Goal: Information Seeking & Learning: Learn about a topic

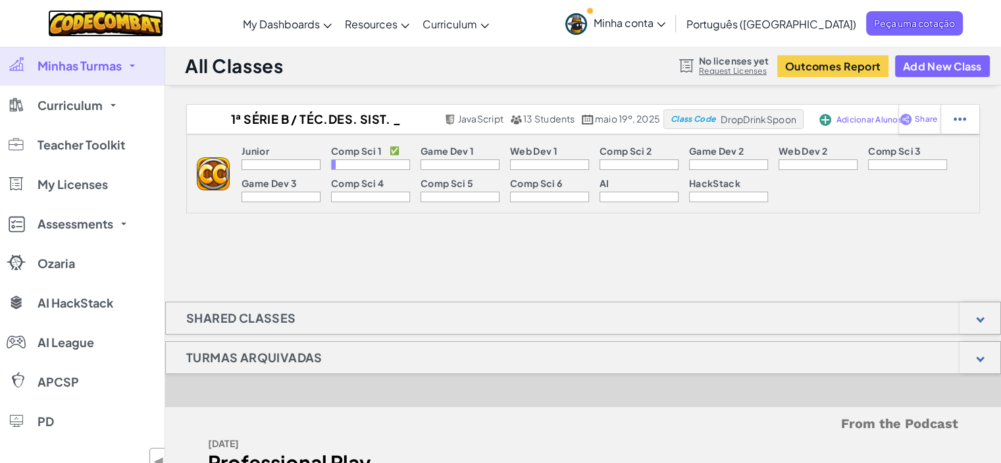
click at [113, 20] on img at bounding box center [105, 23] width 115 height 27
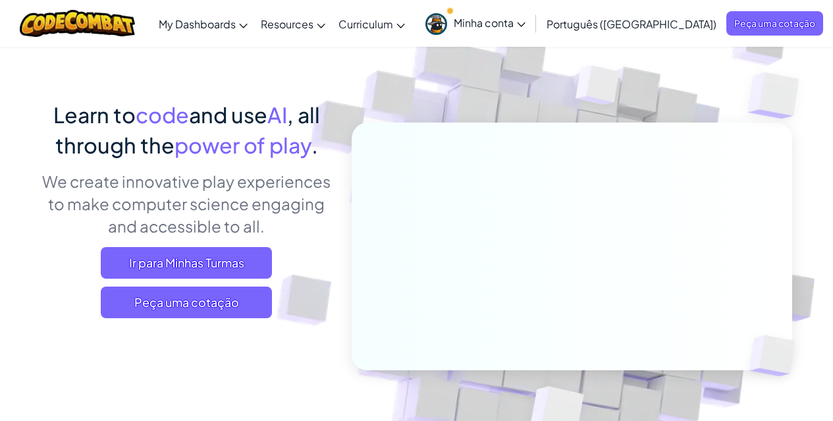
scroll to position [74, 0]
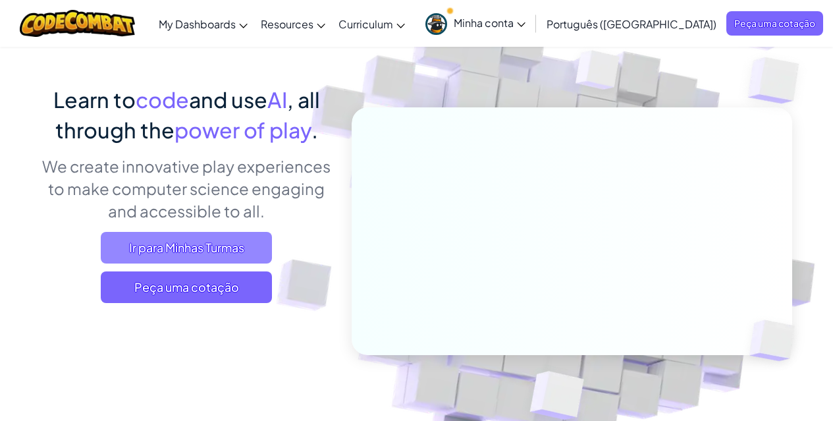
click at [159, 245] on span "Ir para Minhas Turmas" at bounding box center [186, 248] width 171 height 32
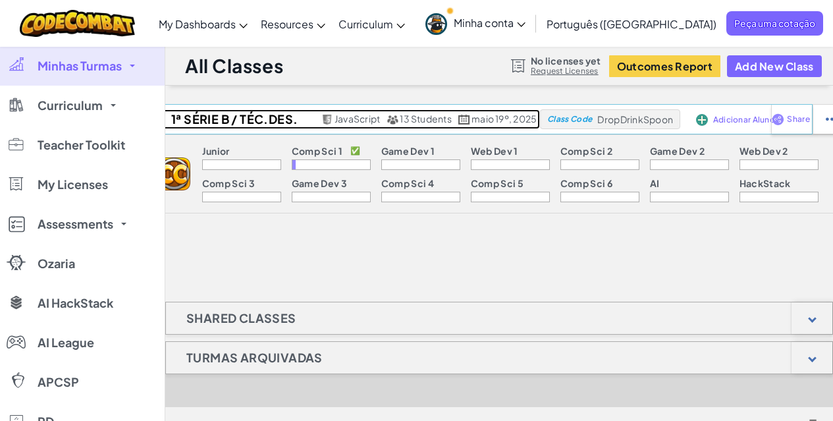
click at [423, 116] on span "13 Students" at bounding box center [425, 119] width 52 height 12
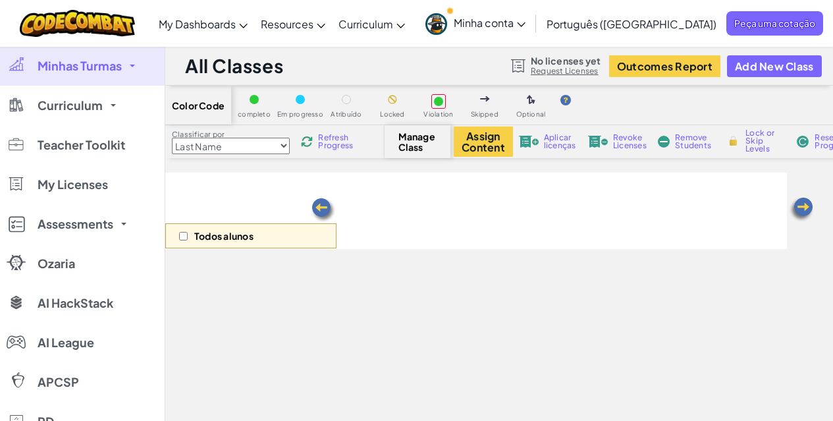
select select "560f1a9f22961295f9427742"
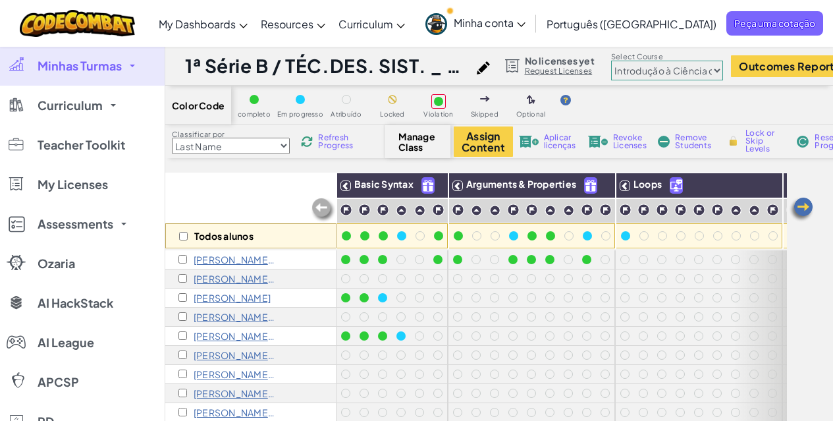
click at [525, 21] on span "Minha conta" at bounding box center [489, 23] width 72 height 14
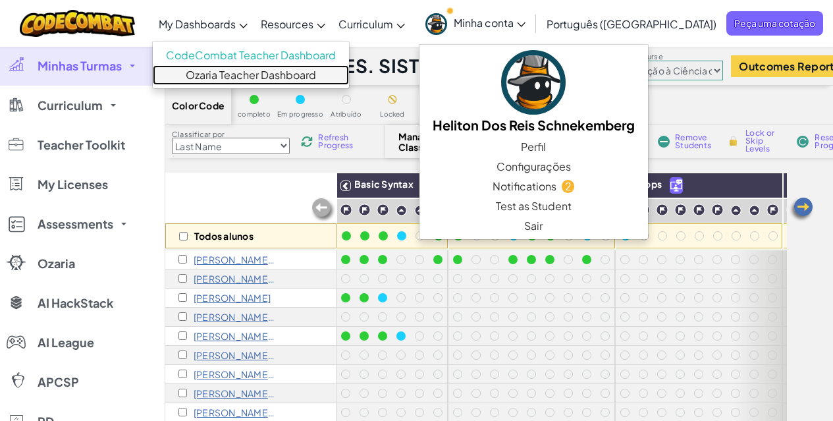
click at [284, 72] on link "Ozaria Teacher Dashboard" at bounding box center [251, 75] width 196 height 20
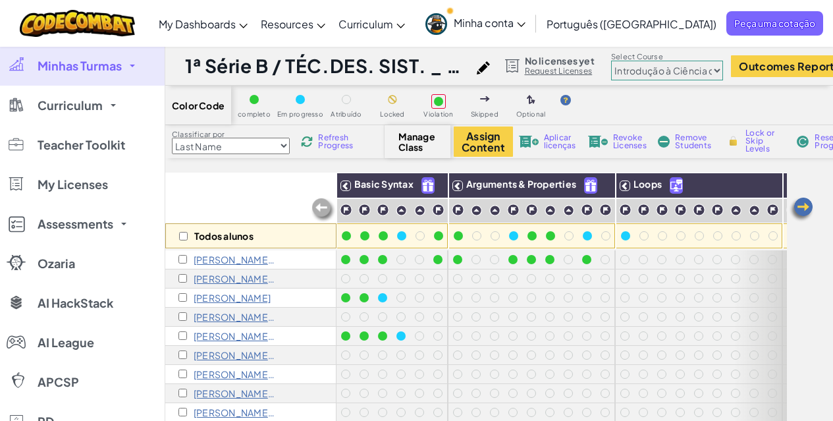
select select "560f1a9f22961295f9427742"
click at [464, 66] on h1 "1ª Série B / TÉC.DES. SIST. _ ENSINO MÉDIO" at bounding box center [327, 65] width 285 height 25
click at [77, 22] on img at bounding box center [77, 23] width 115 height 27
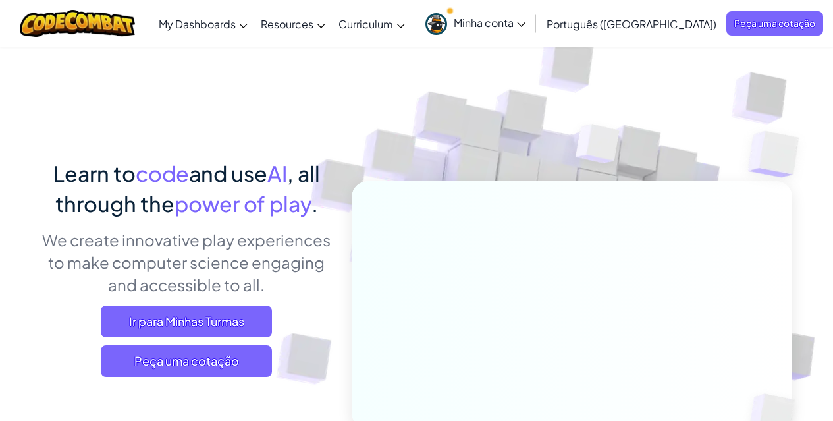
click at [525, 18] on span "Minha conta" at bounding box center [489, 23] width 72 height 14
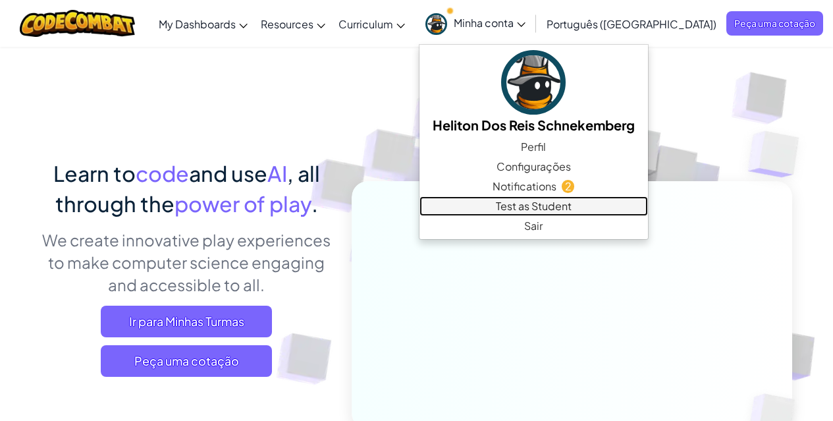
click at [611, 207] on link "Test as Student" at bounding box center [533, 206] width 228 height 20
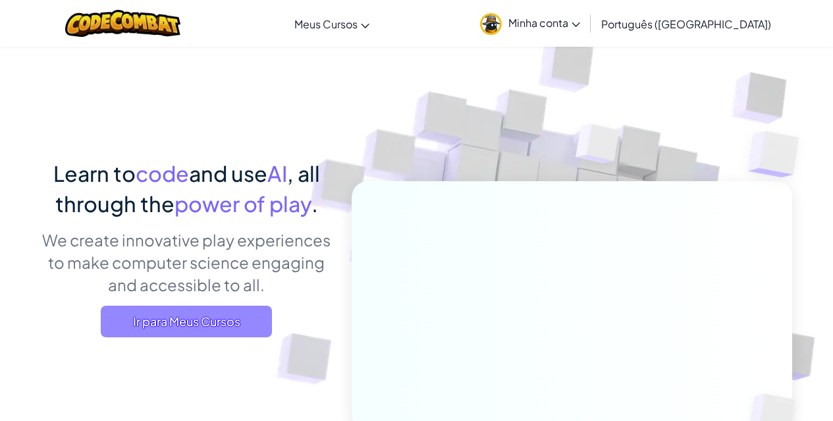
click at [176, 309] on span "Ir para Meus Cursos" at bounding box center [186, 321] width 171 height 32
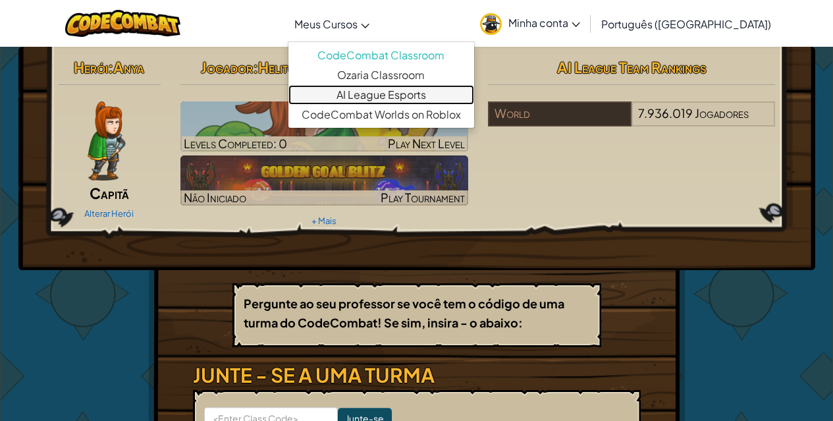
click at [432, 97] on link "AI League Esports" at bounding box center [381, 95] width 186 height 20
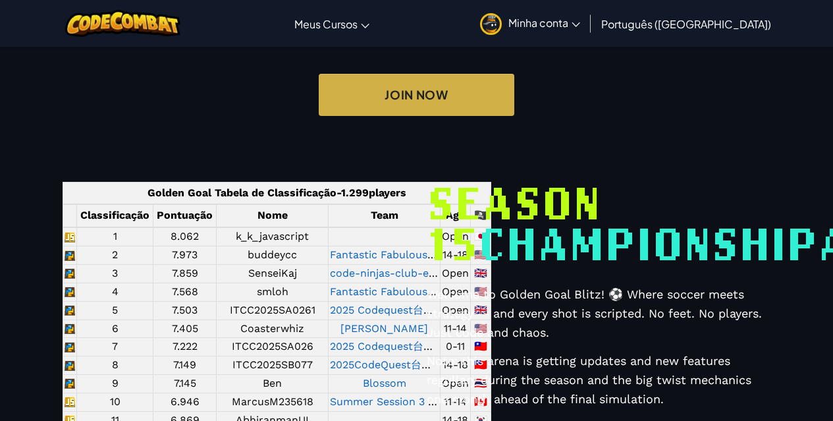
scroll to position [526, 0]
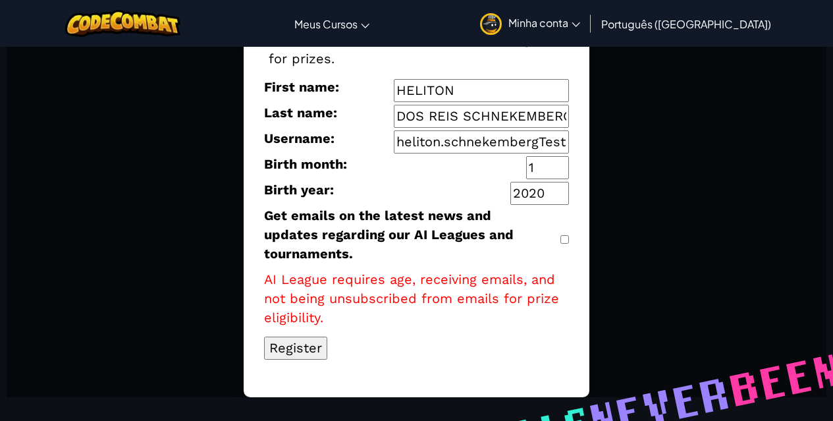
scroll to position [0, 0]
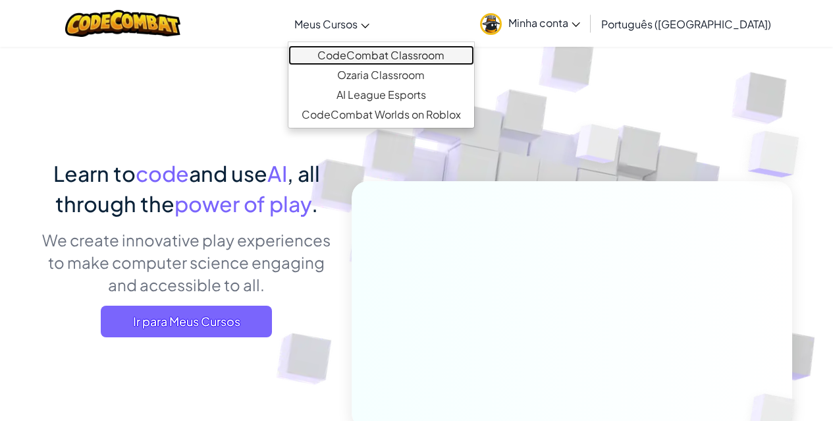
click at [398, 58] on link "CodeCombat Classroom" at bounding box center [381, 55] width 186 height 20
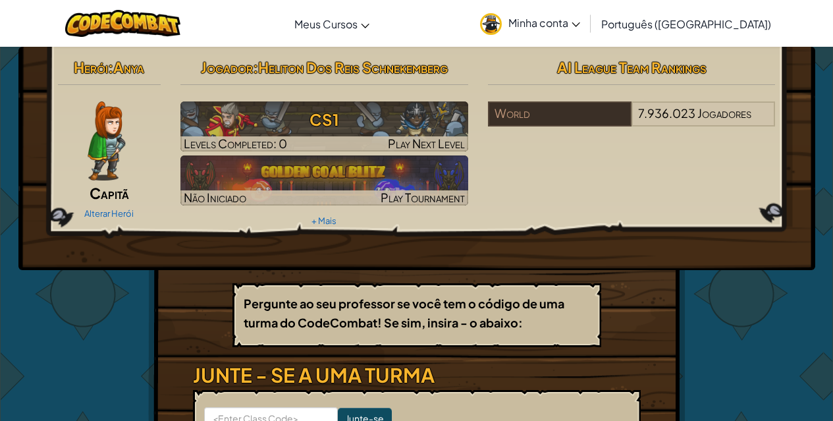
click at [580, 26] on icon at bounding box center [575, 24] width 9 height 5
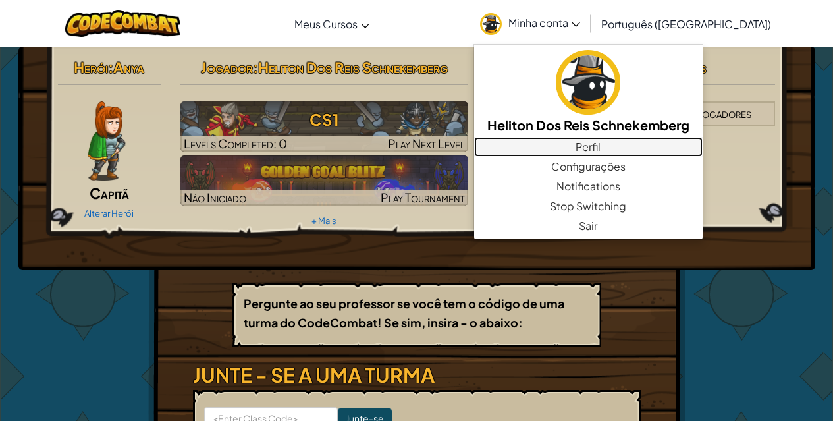
click at [673, 150] on link "Perfil" at bounding box center [588, 147] width 228 height 20
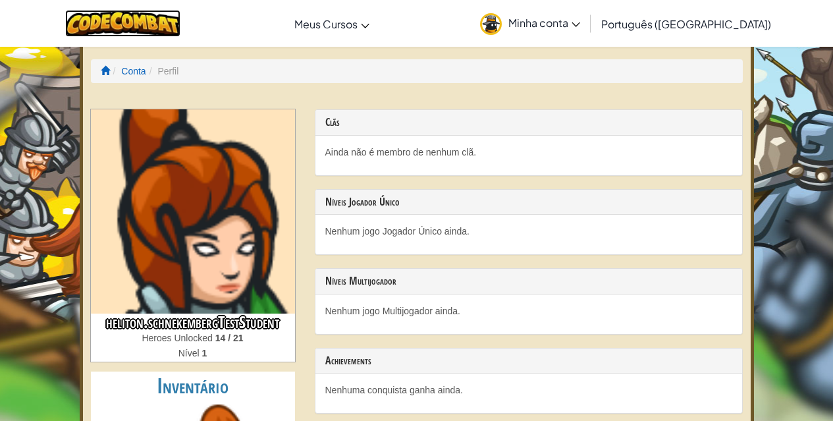
click at [142, 26] on img at bounding box center [122, 23] width 115 height 27
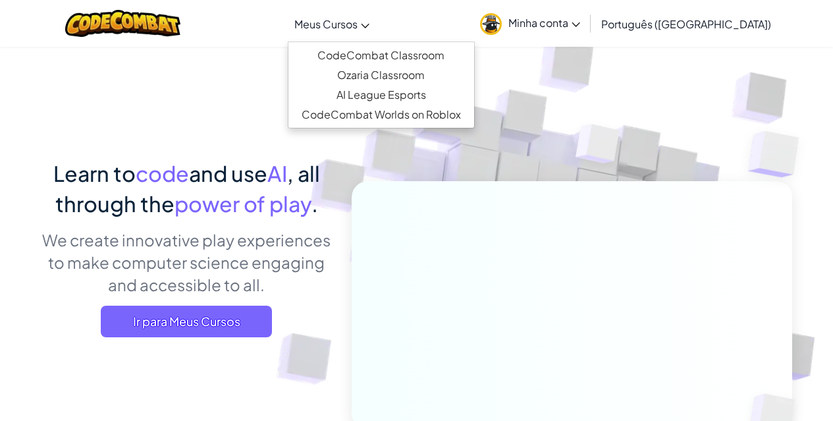
click at [357, 24] on span "Meus Cursos" at bounding box center [325, 24] width 63 height 14
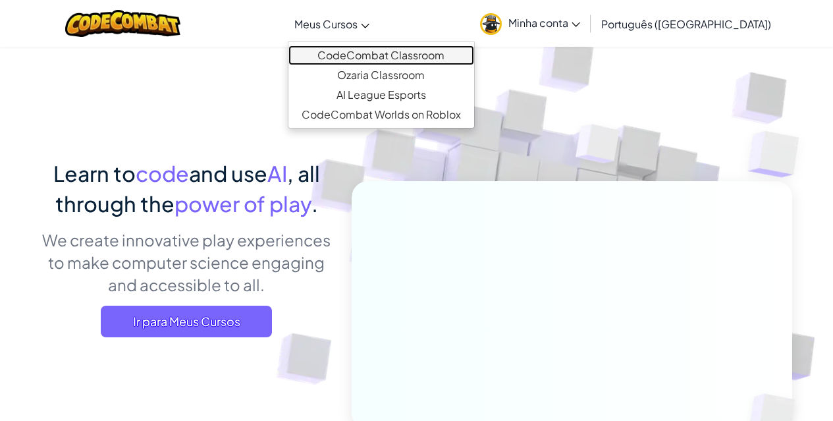
click at [430, 59] on link "CodeCombat Classroom" at bounding box center [381, 55] width 186 height 20
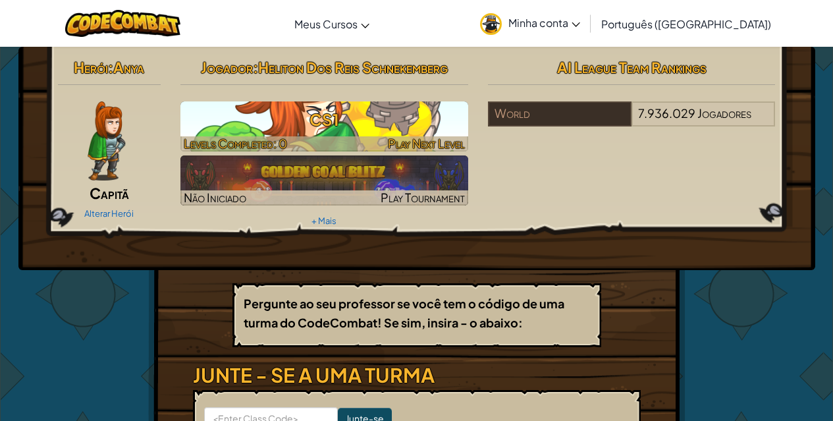
click at [345, 123] on h3 "CS1" at bounding box center [324, 120] width 288 height 30
select select "pt-BR"
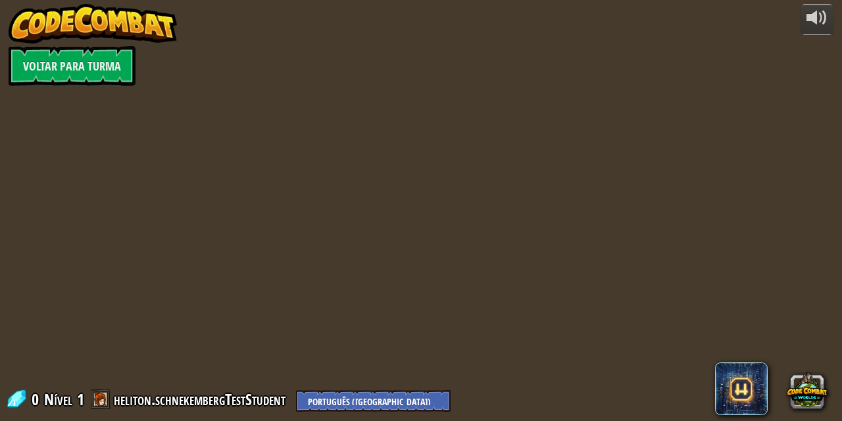
select select "pt-BR"
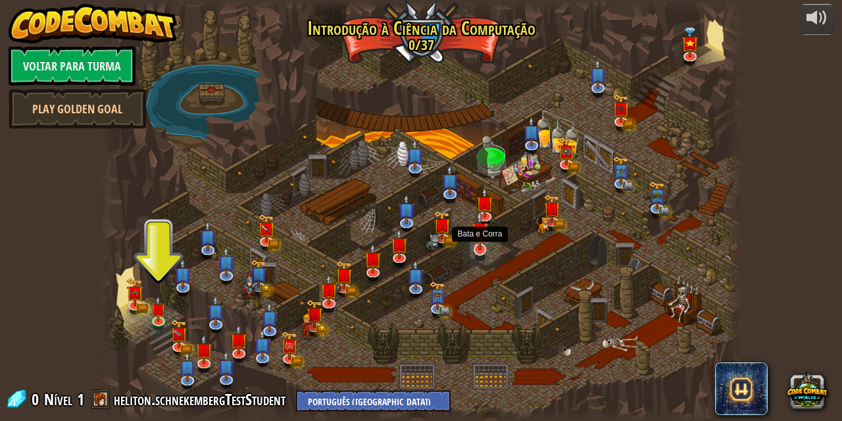
click at [478, 249] on img at bounding box center [479, 231] width 17 height 40
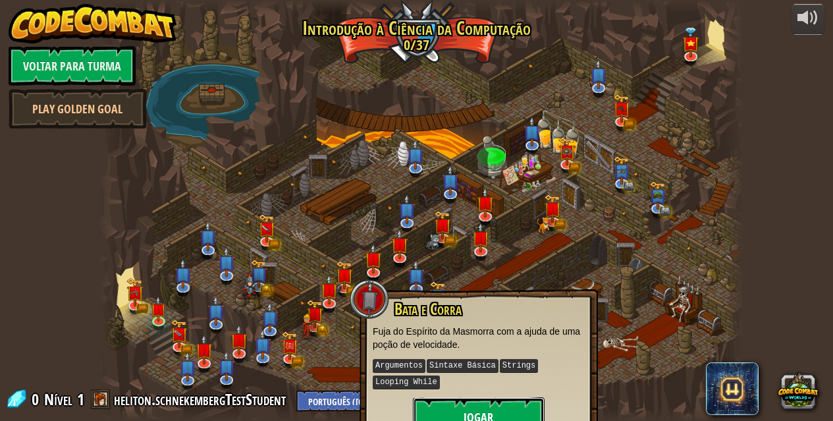
click at [506, 411] on button "Jogar" at bounding box center [479, 416] width 132 height 39
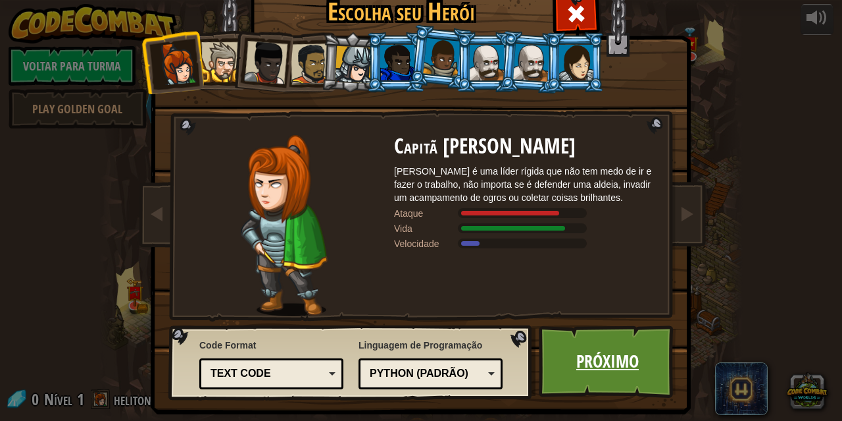
click at [575, 366] on link "Próximo" at bounding box center [608, 361] width 138 height 72
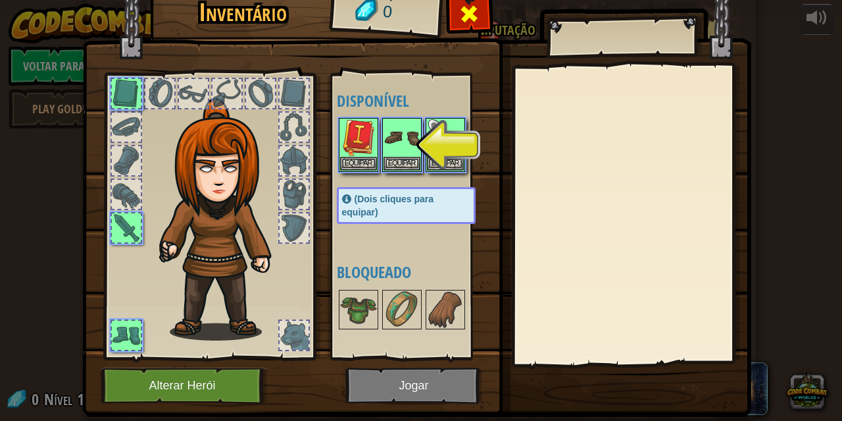
click at [465, 11] on span at bounding box center [469, 13] width 21 height 21
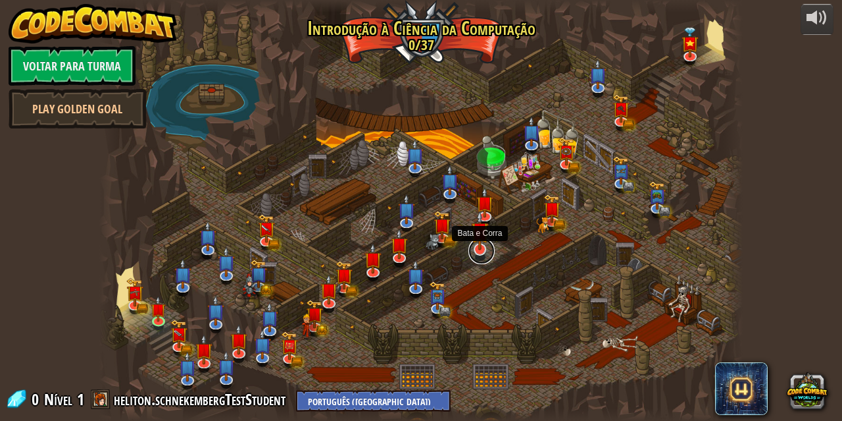
click at [480, 251] on link at bounding box center [482, 251] width 26 height 26
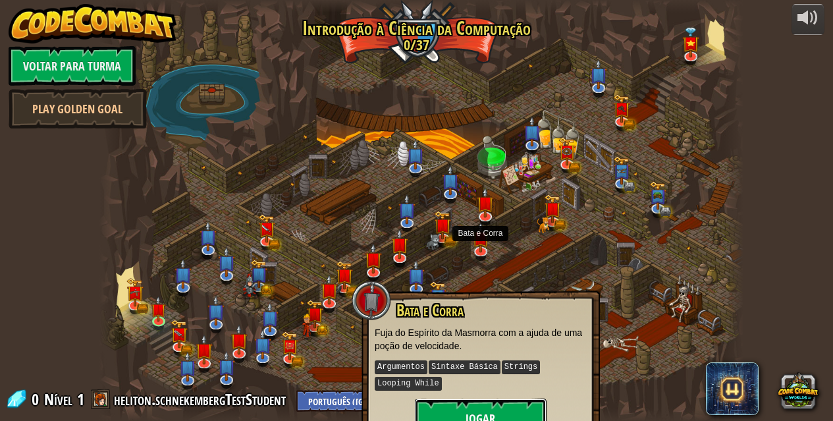
click at [496, 412] on button "Jogar" at bounding box center [481, 417] width 132 height 39
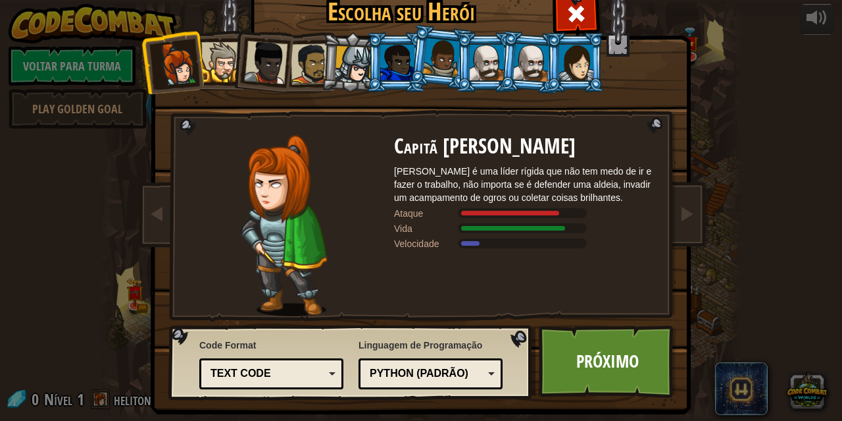
click at [449, 374] on div "Python (Padrão)" at bounding box center [427, 373] width 114 height 15
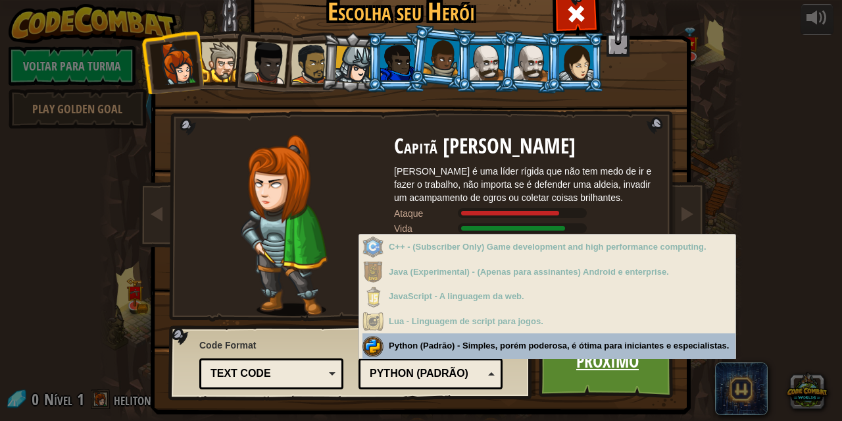
click at [592, 373] on link "Próximo" at bounding box center [608, 361] width 138 height 72
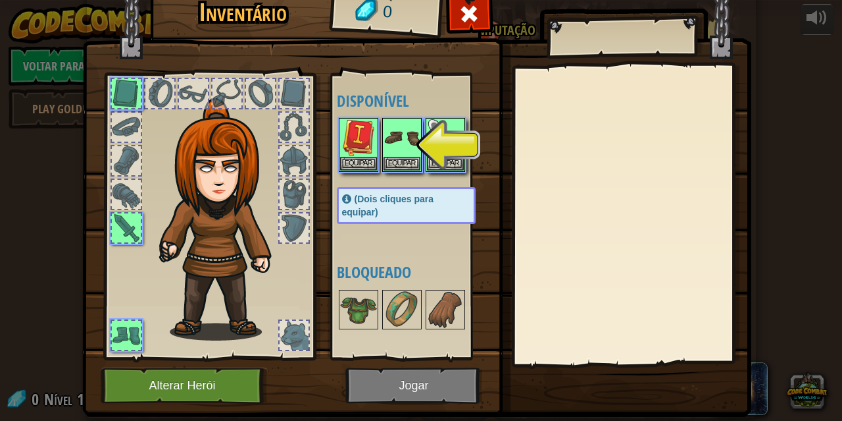
click at [486, 144] on div at bounding box center [419, 145] width 165 height 58
click at [428, 161] on button "Equipar" at bounding box center [445, 163] width 37 height 14
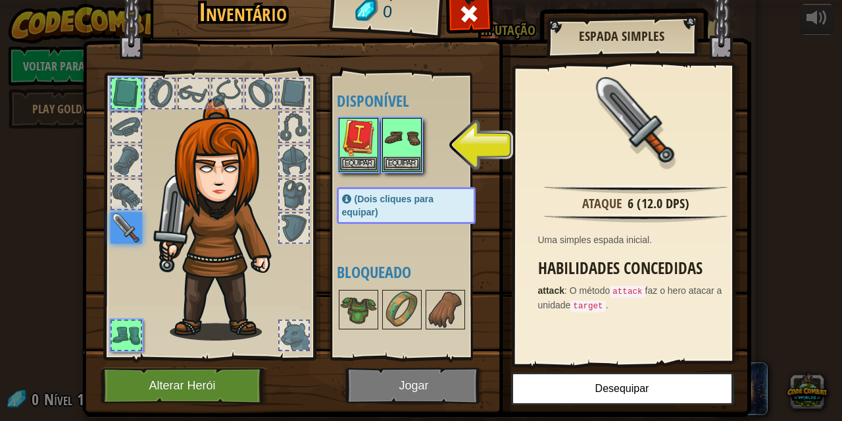
click at [430, 376] on img at bounding box center [416, 178] width 669 height 478
click at [403, 153] on img at bounding box center [402, 137] width 37 height 37
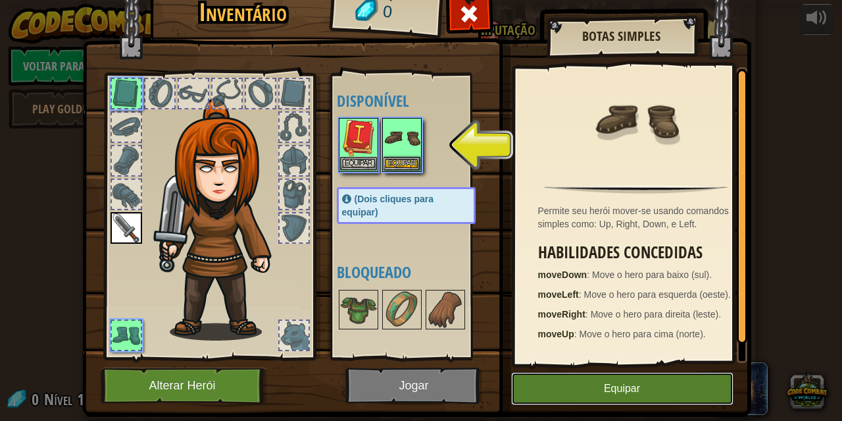
click at [563, 386] on button "Equipar" at bounding box center [622, 388] width 222 height 33
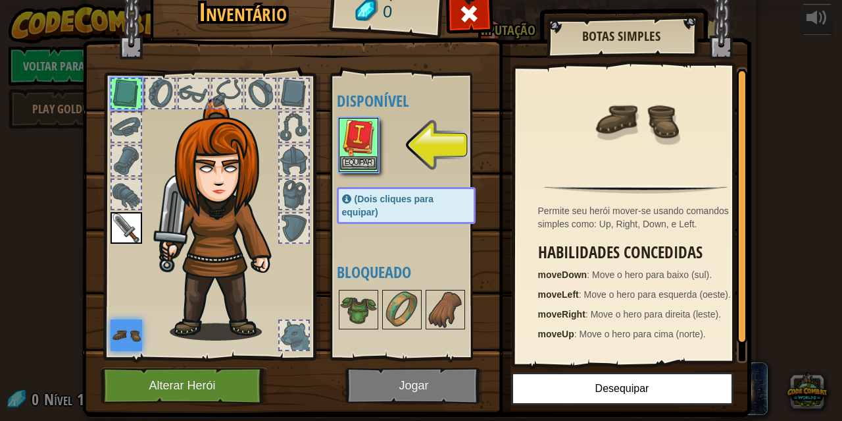
click at [358, 150] on img at bounding box center [358, 137] width 37 height 37
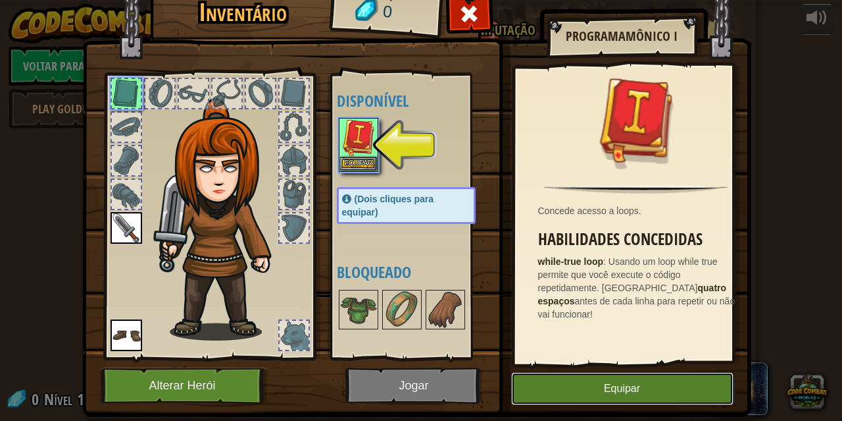
click at [553, 384] on button "Equipar" at bounding box center [622, 388] width 222 height 33
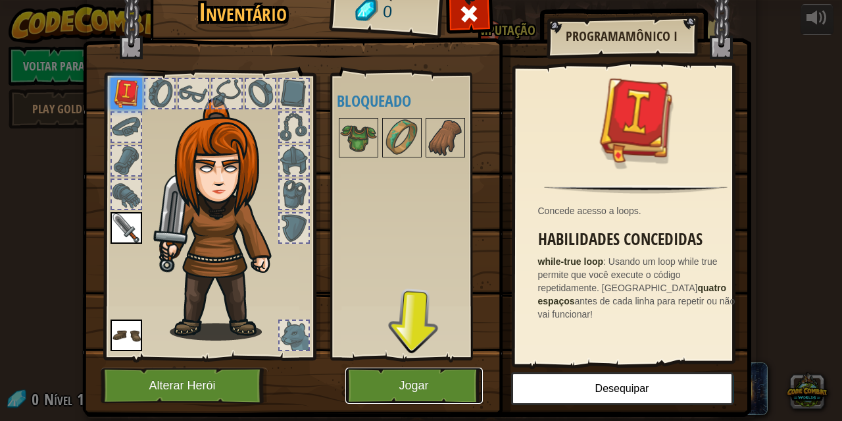
click at [444, 381] on button "Jogar" at bounding box center [415, 385] width 138 height 36
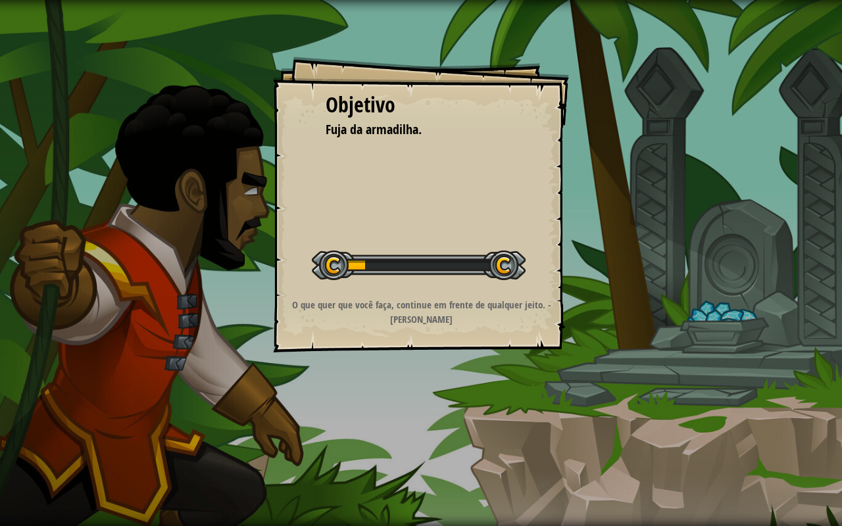
click at [620, 348] on div "Objetivo Fuja da armadilha. Iniciar Nível Erro ao carregar do servidor Você pre…" at bounding box center [421, 263] width 842 height 526
